Goal: Check status: Check status

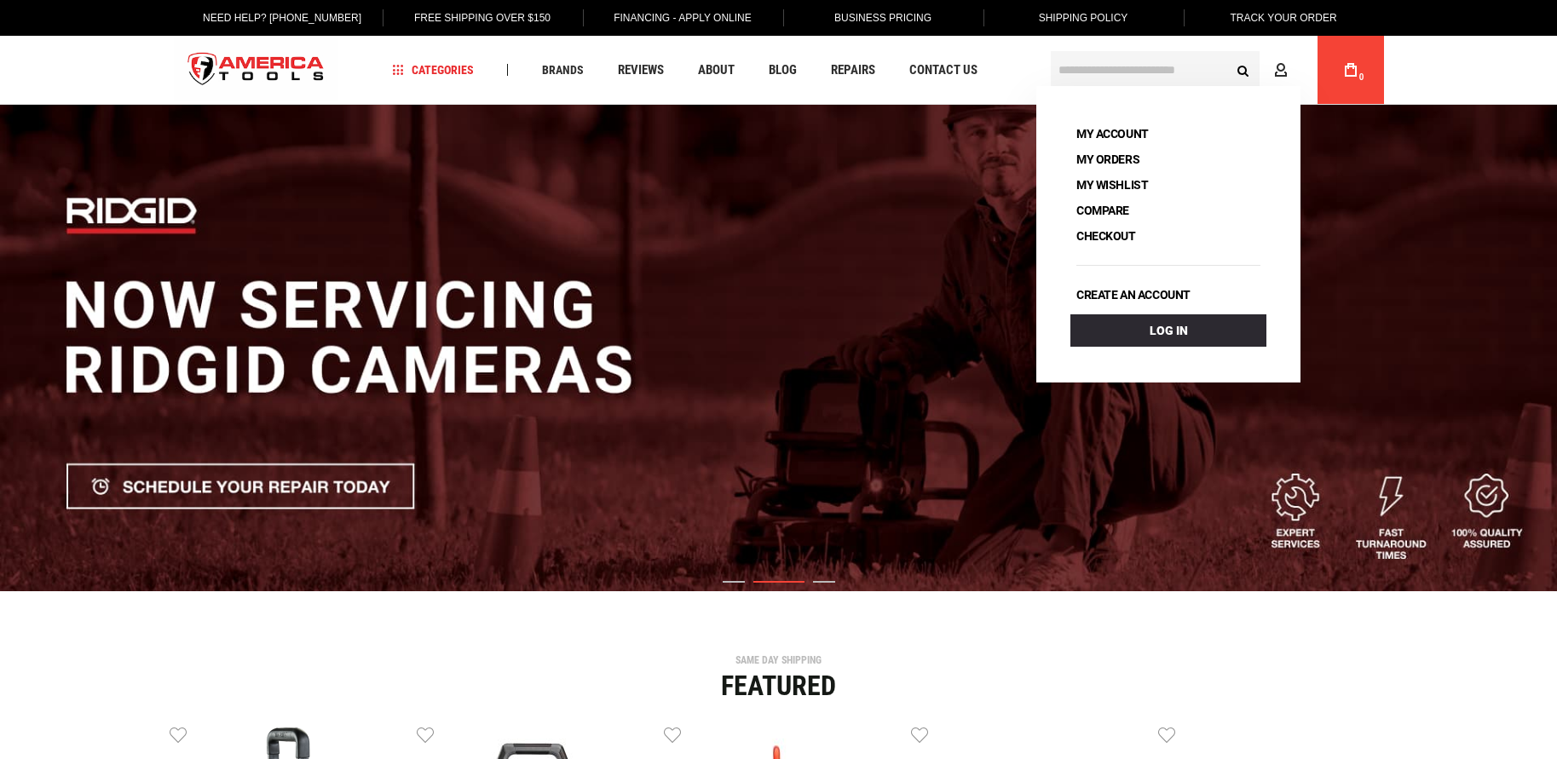
click at [1291, 15] on link "Track Your Order" at bounding box center [1282, 18] width 133 height 36
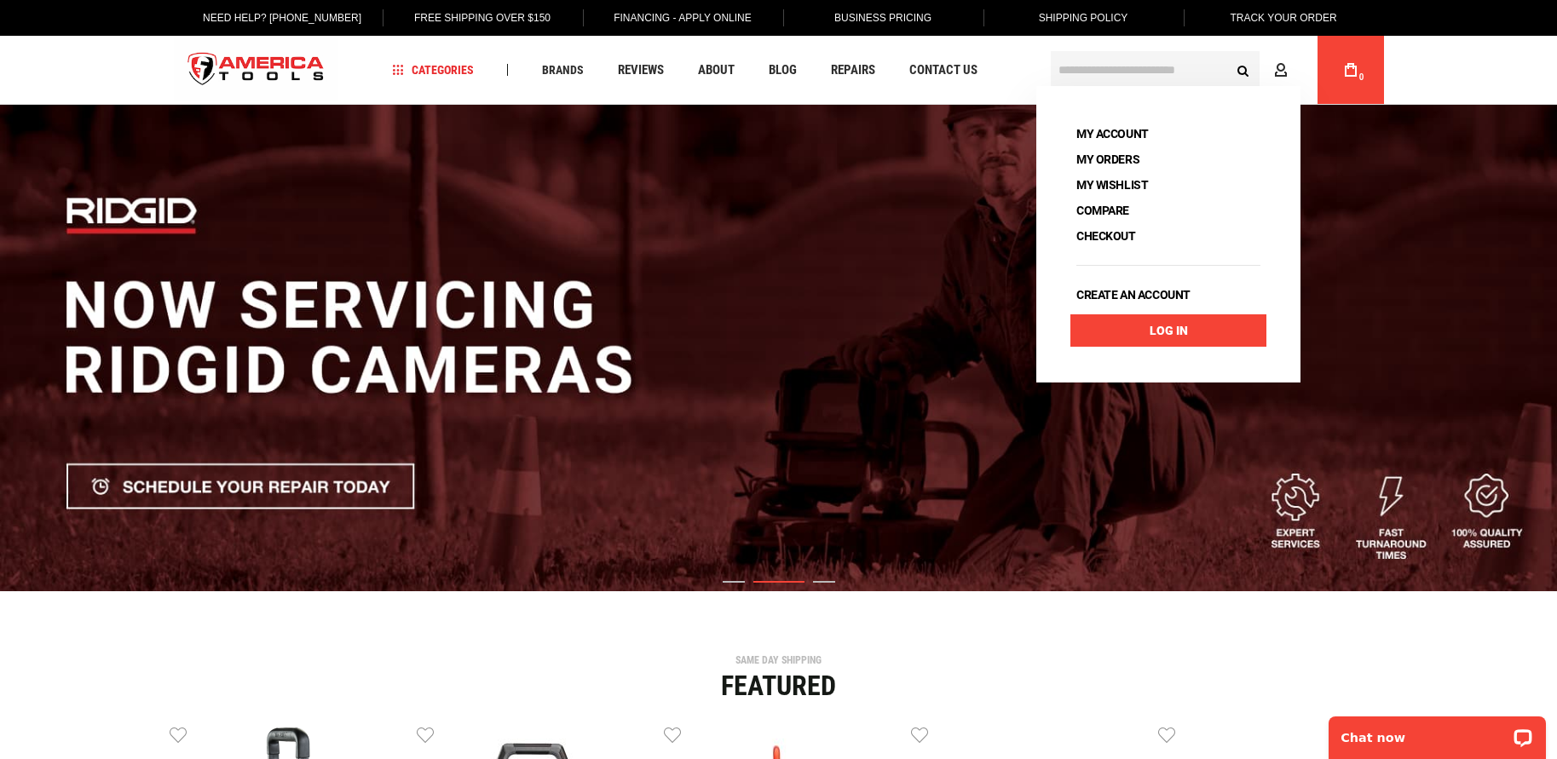
click at [1247, 334] on link "Log In" at bounding box center [1168, 330] width 196 height 32
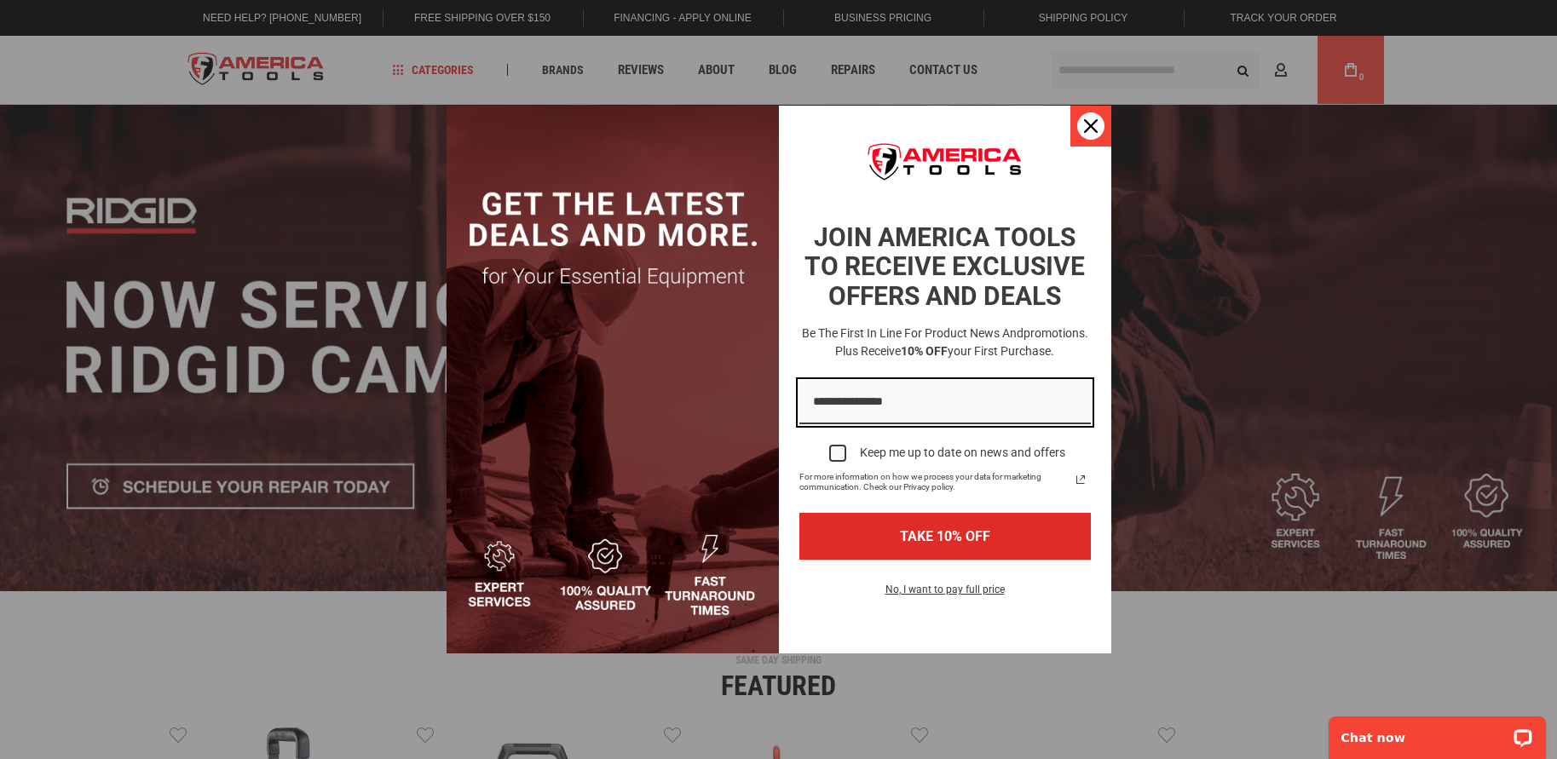
click at [1098, 124] on div "Close" at bounding box center [1090, 125] width 27 height 27
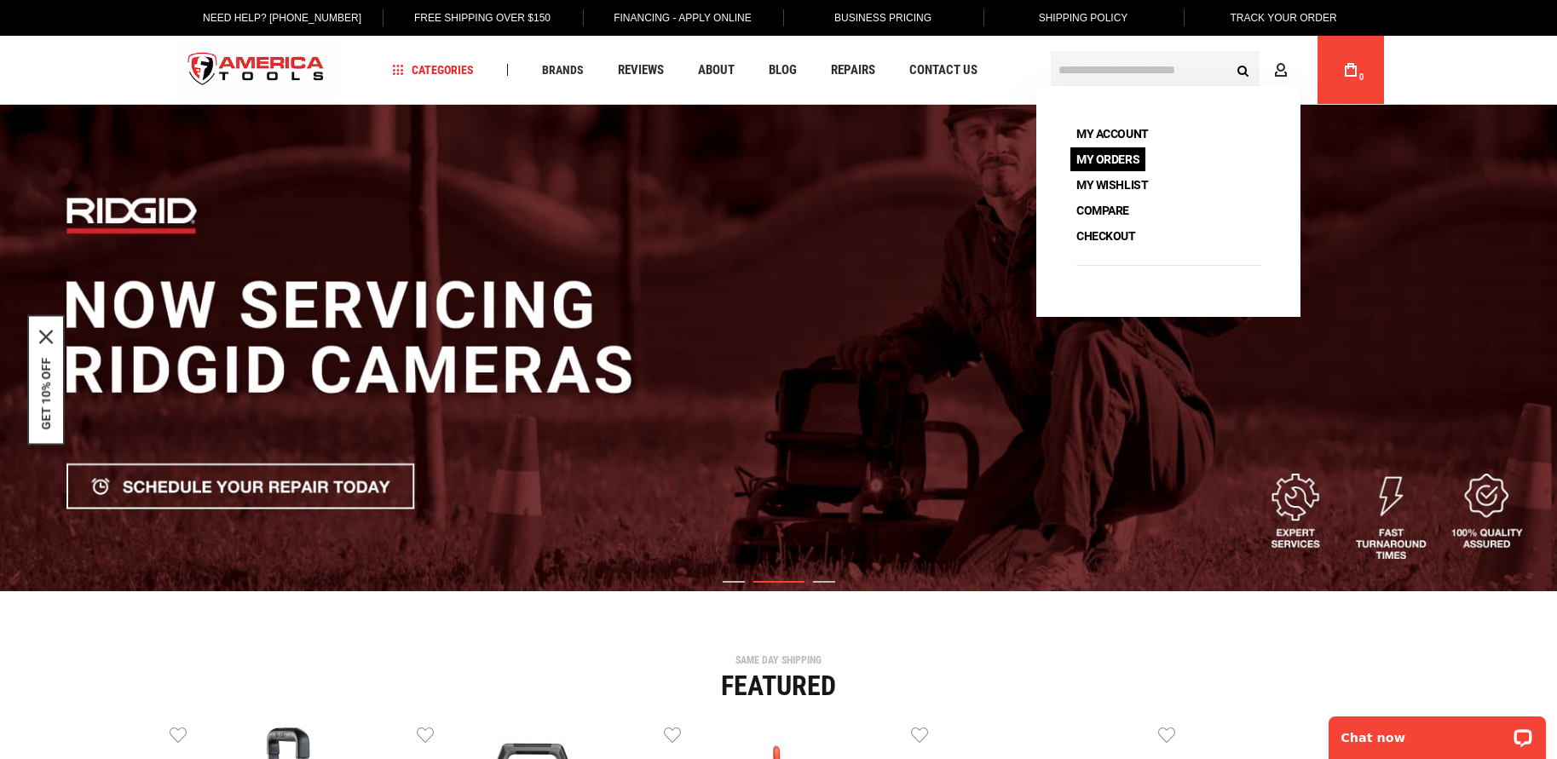
click at [1121, 152] on link "My Orders" at bounding box center [1107, 159] width 75 height 24
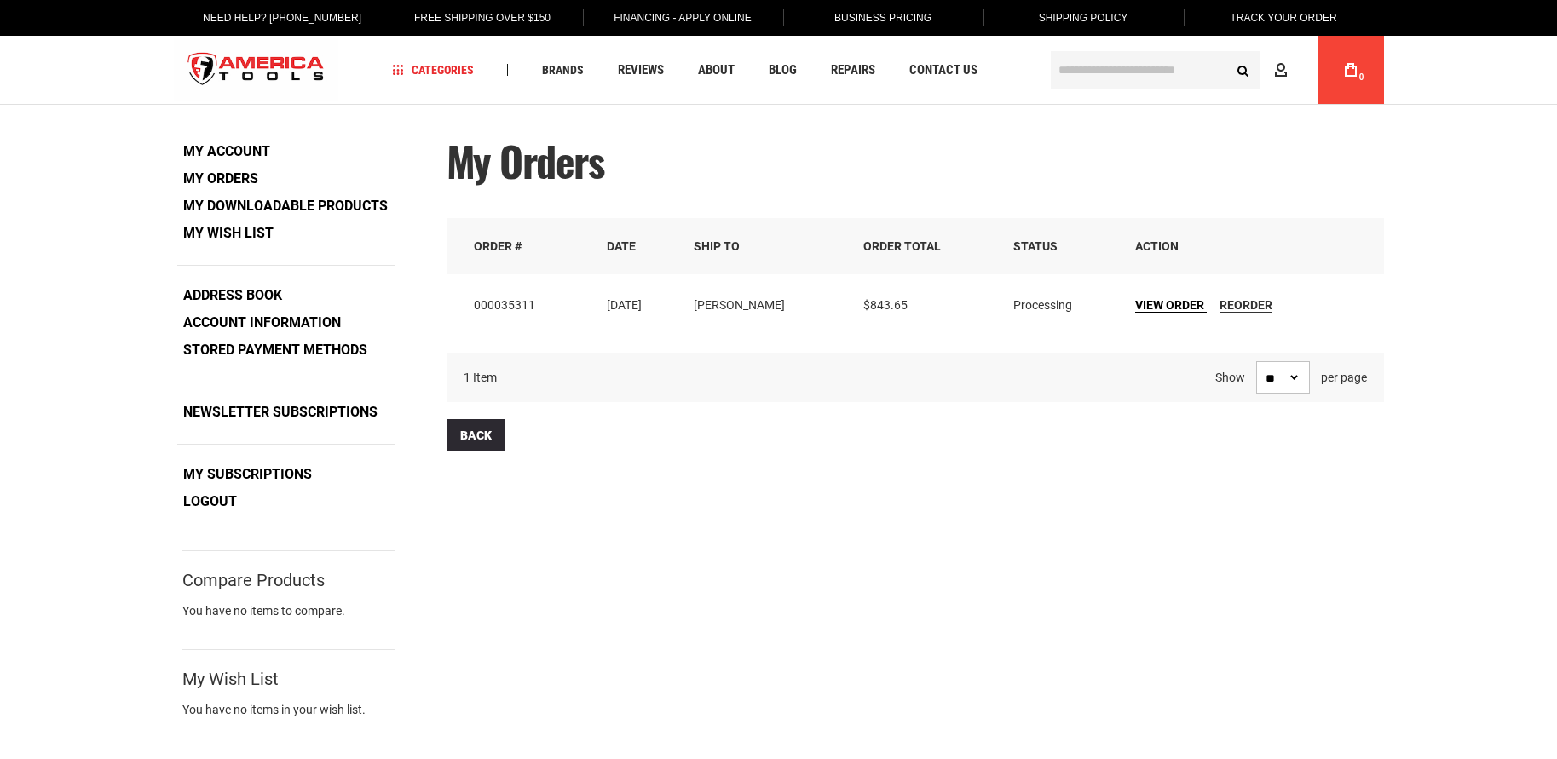
click at [1160, 301] on span "View Order" at bounding box center [1169, 305] width 69 height 14
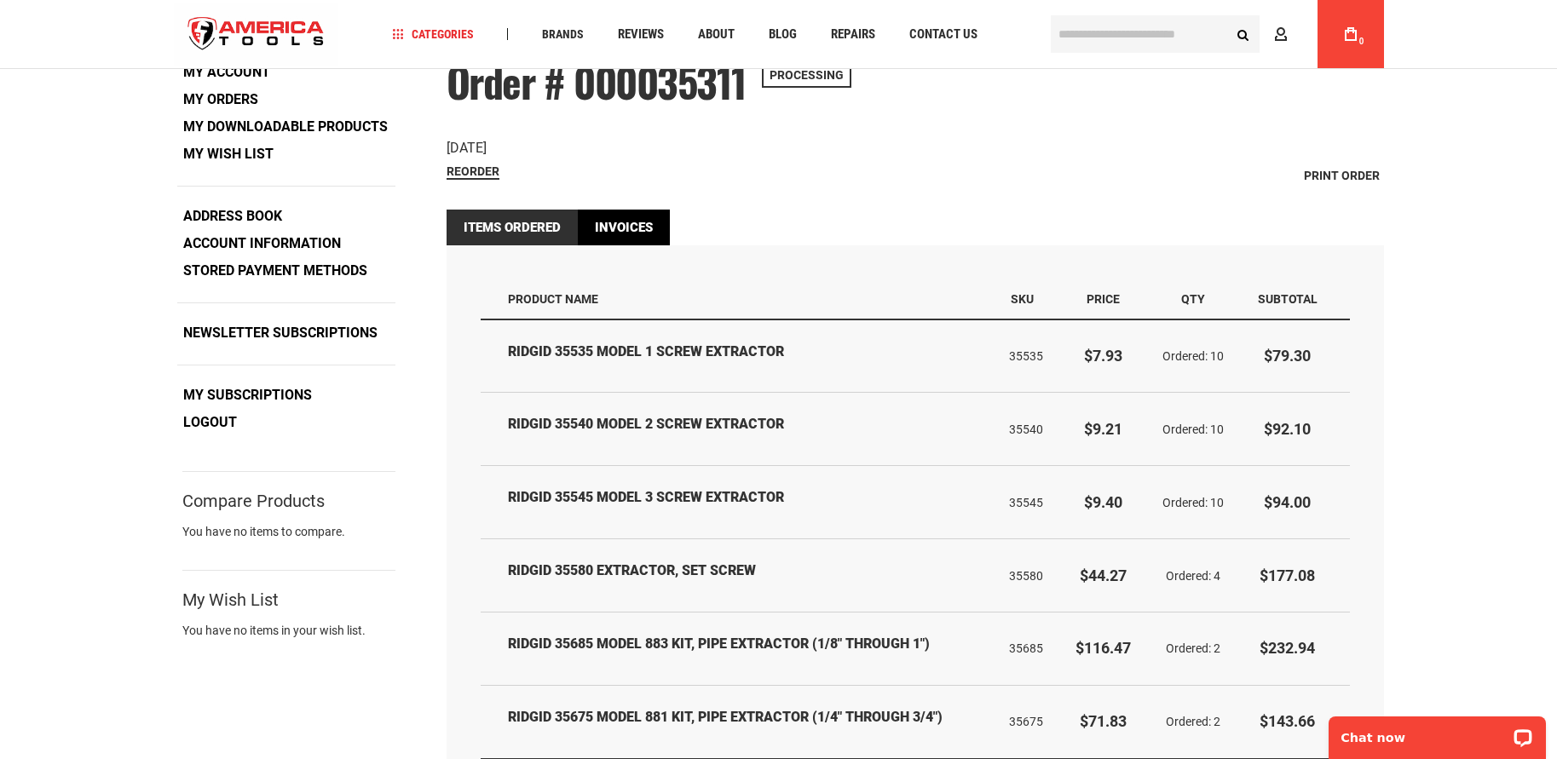
click at [620, 218] on link "Invoices" at bounding box center [624, 228] width 92 height 36
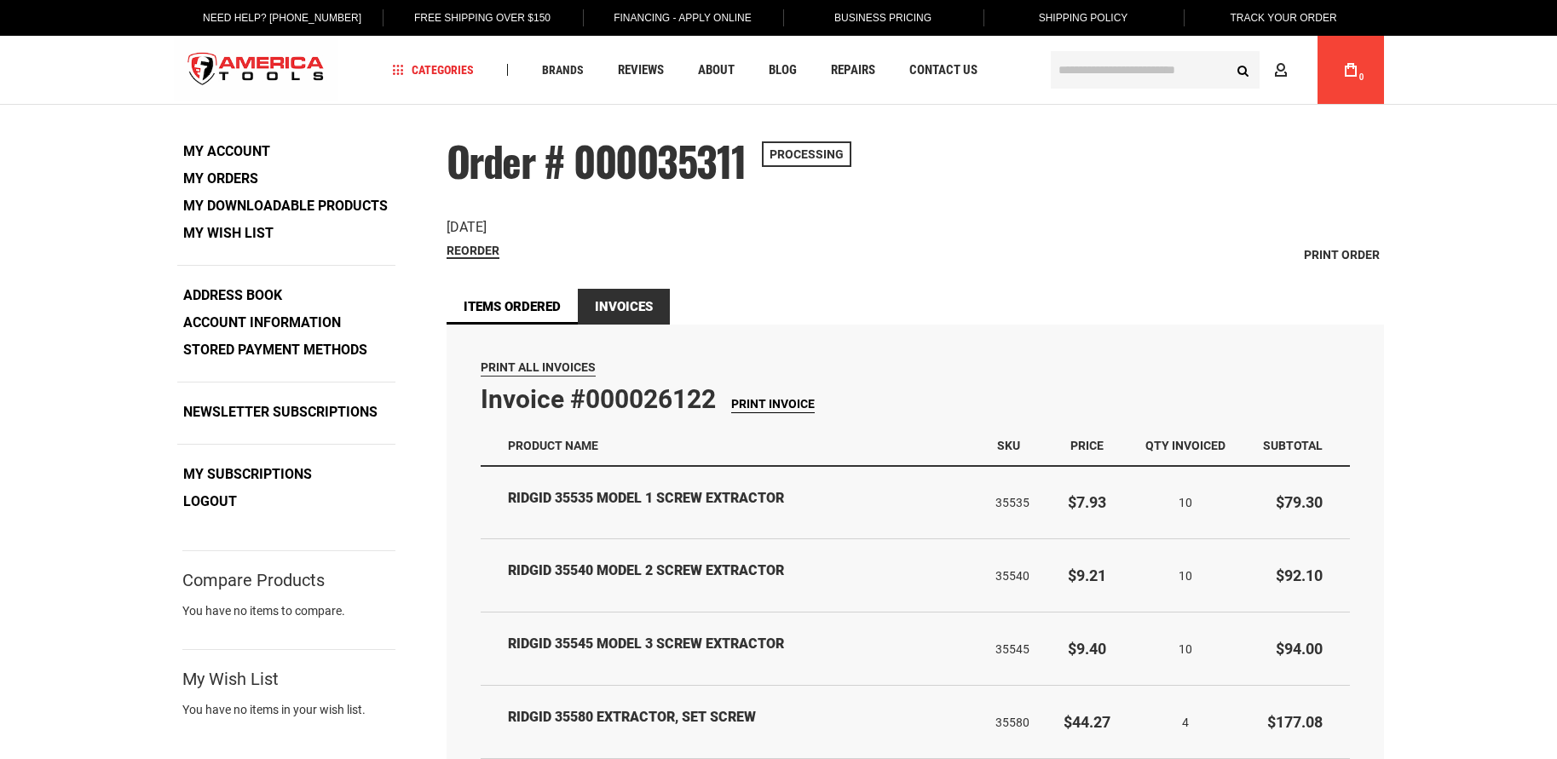
click at [760, 399] on span "Print Invoice" at bounding box center [773, 404] width 84 height 14
